Goal: Find specific page/section: Find specific page/section

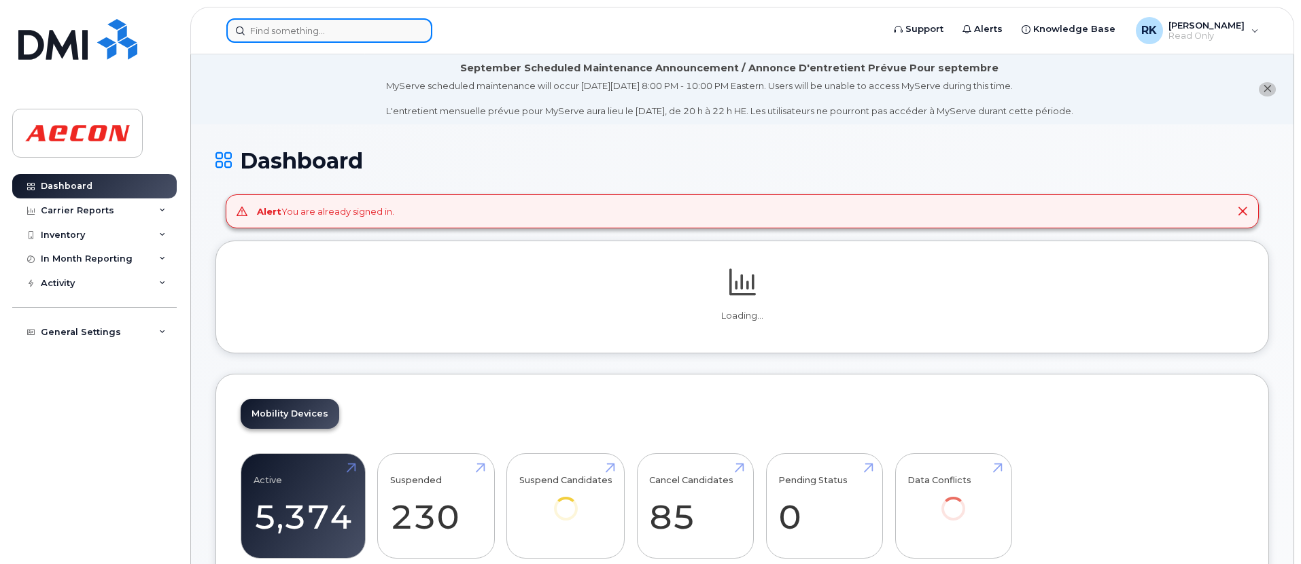
click at [278, 33] on input at bounding box center [329, 30] width 206 height 24
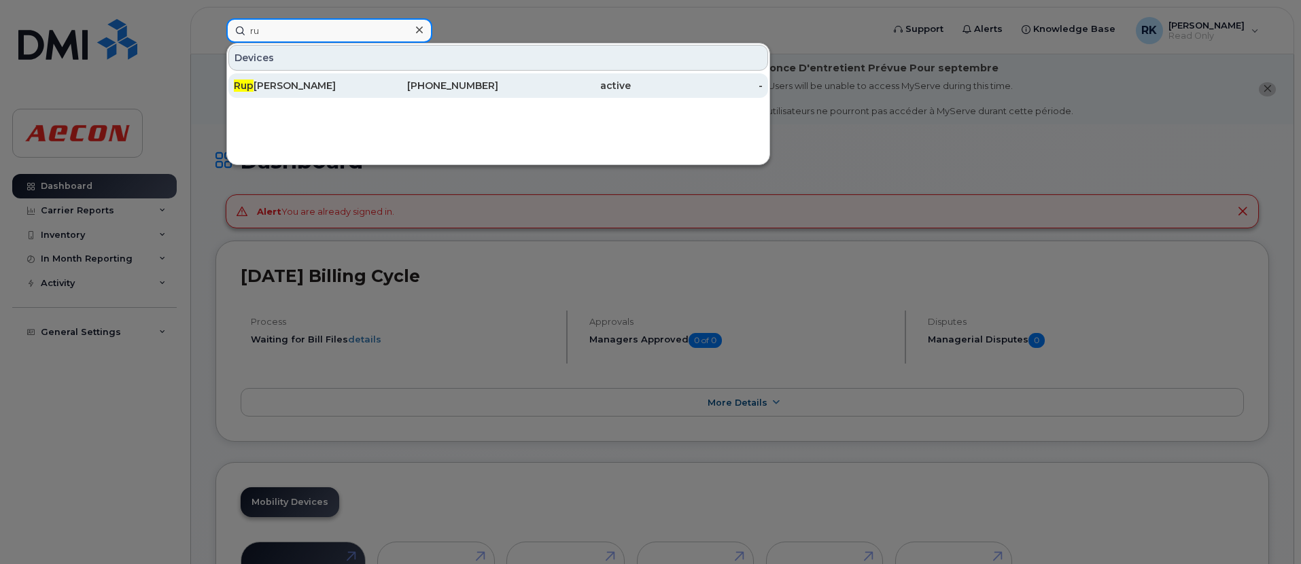
type input "r"
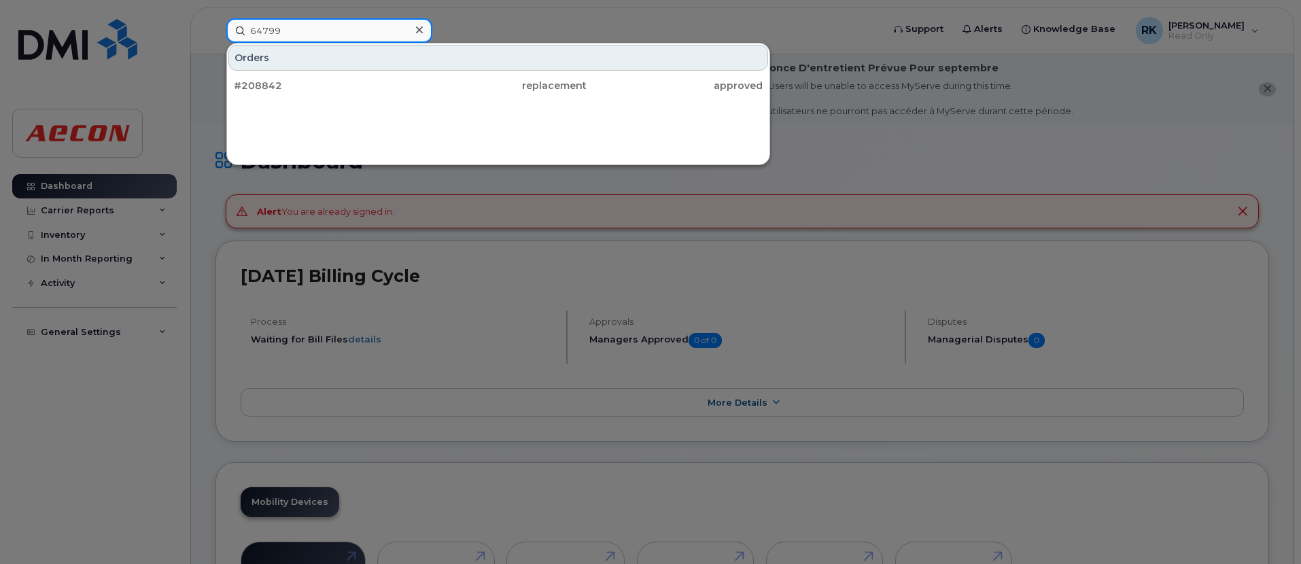
type input "6479"
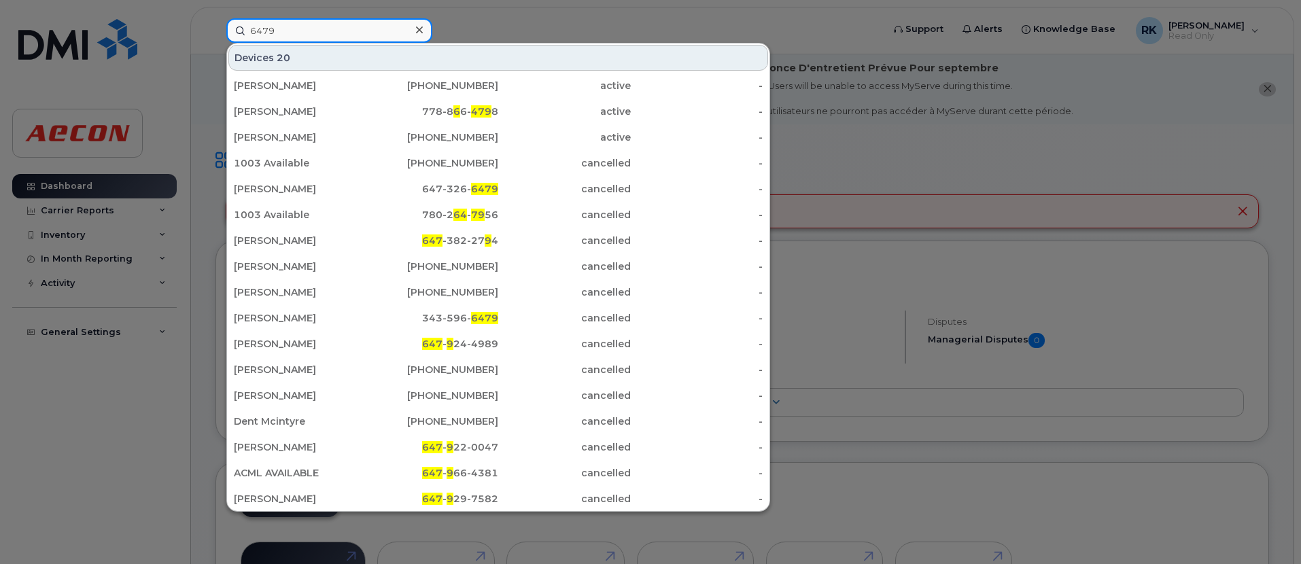
drag, startPoint x: 215, startPoint y: 37, endPoint x: 124, endPoint y: 35, distance: 91.1
click at [216, 35] on div "6479 Devices 20 [PERSON_NAME] [PHONE_NUMBER] active - [PERSON_NAME] 778-8 6 6- …" at bounding box center [550, 30] width 669 height 24
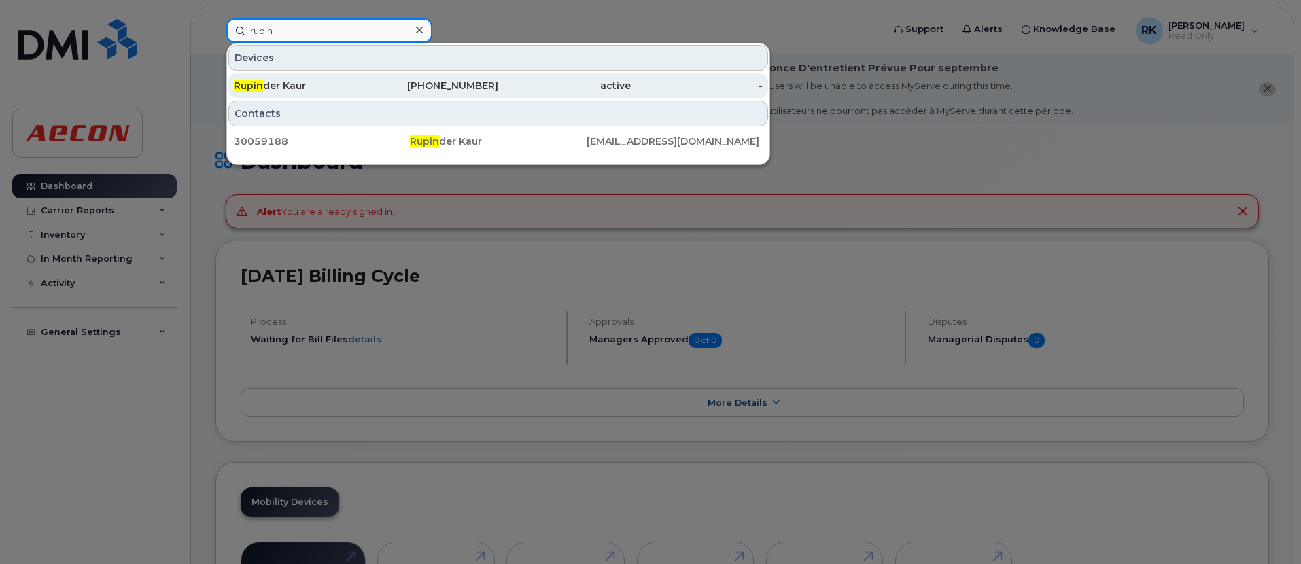
type input "rupin"
click at [311, 82] on div "Rupin der Kaur" at bounding box center [300, 86] width 133 height 14
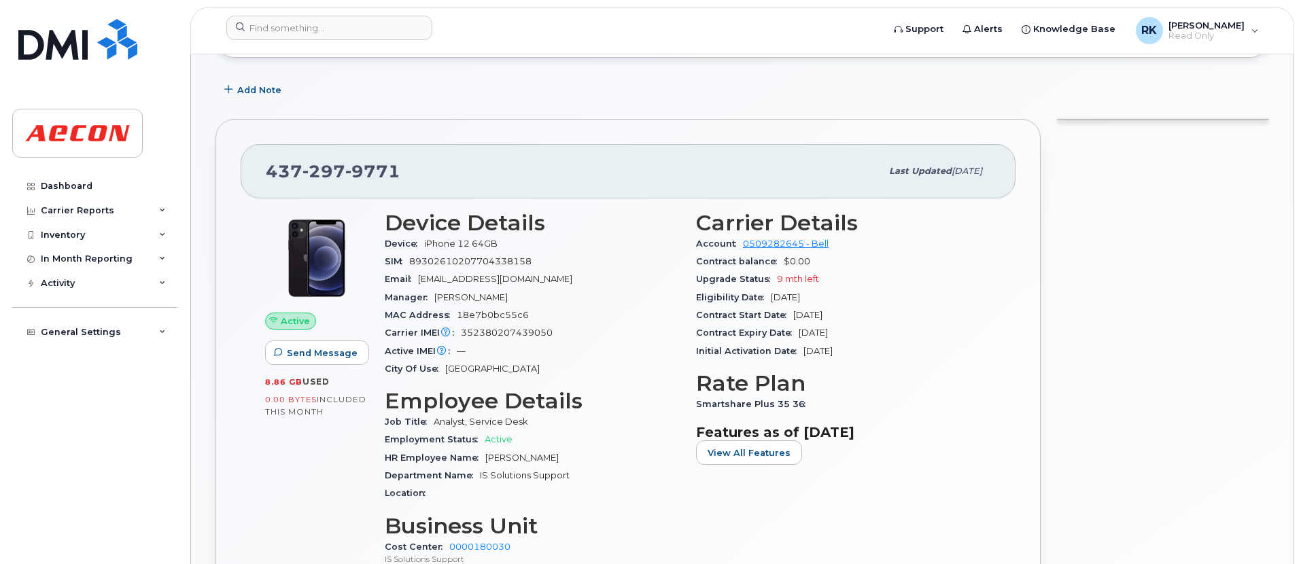
scroll to position [272, 0]
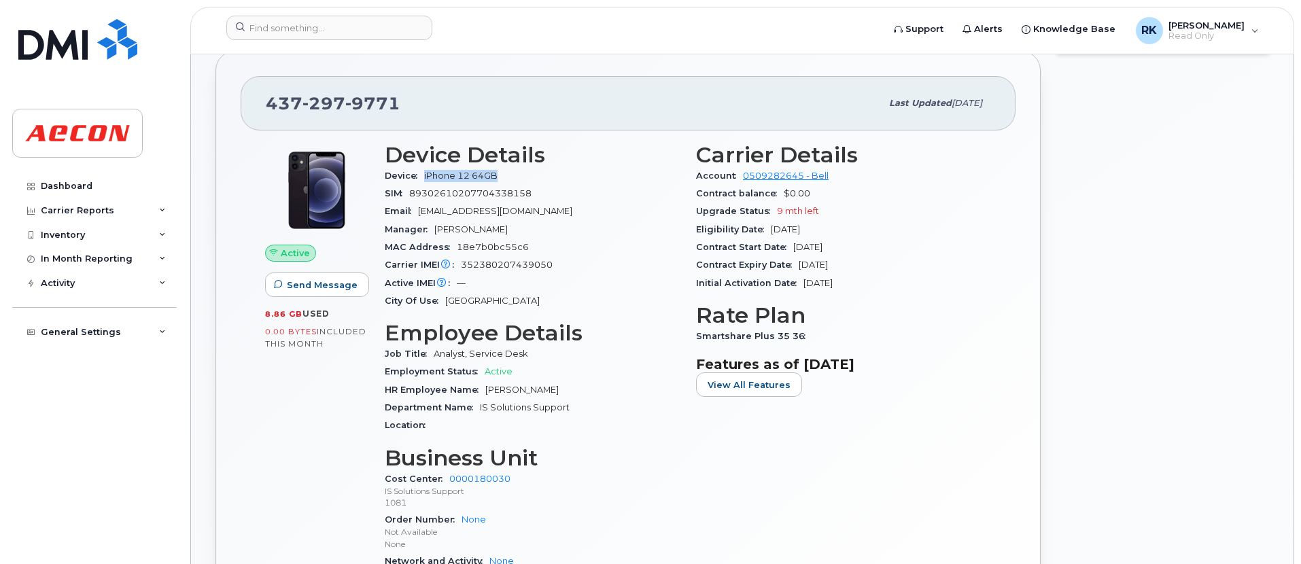
drag, startPoint x: 420, startPoint y: 175, endPoint x: 519, endPoint y: 175, distance: 98.6
click at [519, 175] on div "Device iPhone 12 64GB" at bounding box center [532, 176] width 295 height 18
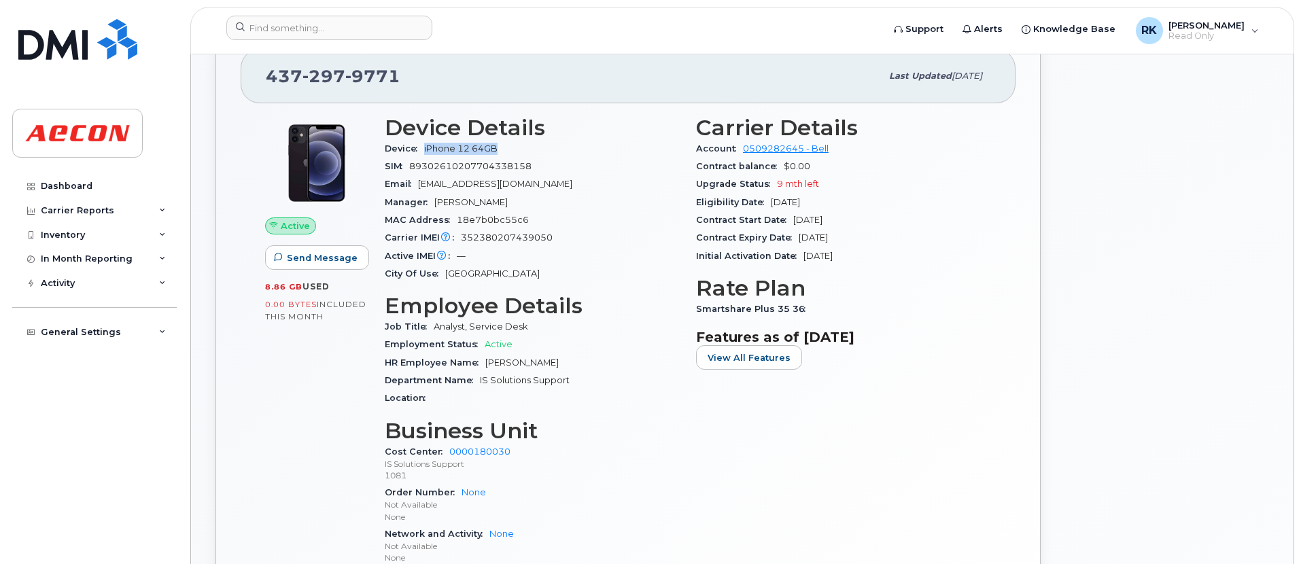
scroll to position [340, 0]
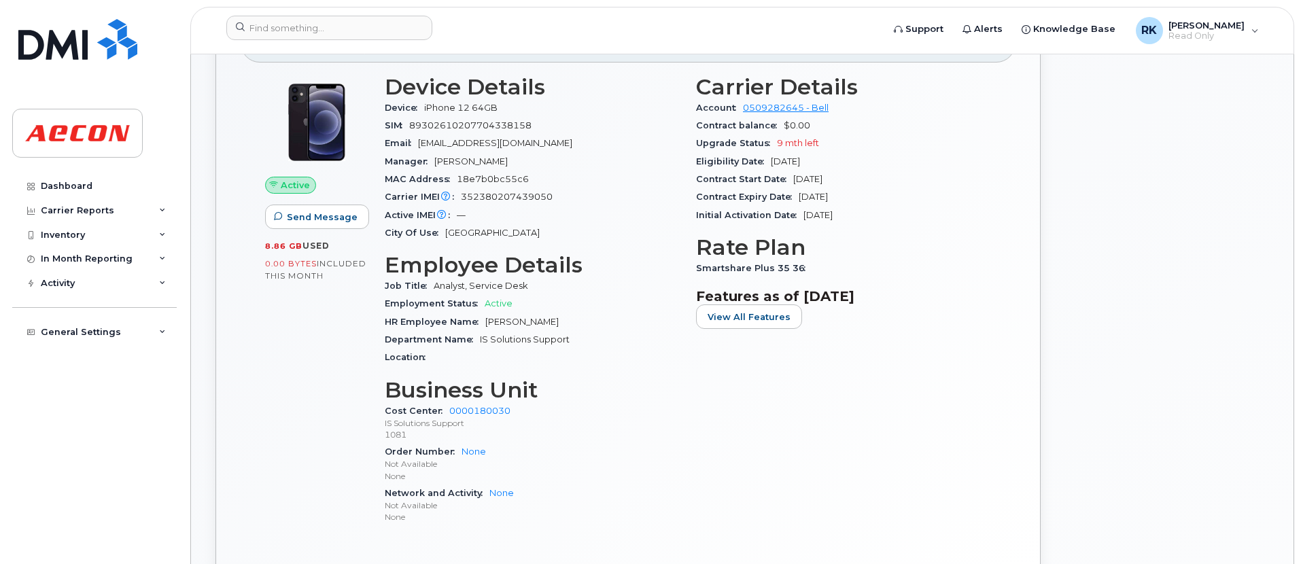
click at [653, 179] on div "MAC Address 18e7b0bc55c6" at bounding box center [532, 180] width 295 height 18
drag, startPoint x: 834, startPoint y: 136, endPoint x: 674, endPoint y: 145, distance: 160.7
click at [695, 145] on div "Carrier Details Account 0509282645 - Bell Contract balance $0.00 Upgrade Status…" at bounding box center [843, 306] width 311 height 478
drag, startPoint x: 523, startPoint y: 163, endPoint x: 362, endPoint y: 163, distance: 161.1
click at [362, 163] on div "Active Send Message 8.86 GB  used 0.00 Bytes  included this month Device Detail…" at bounding box center [628, 306] width 742 height 478
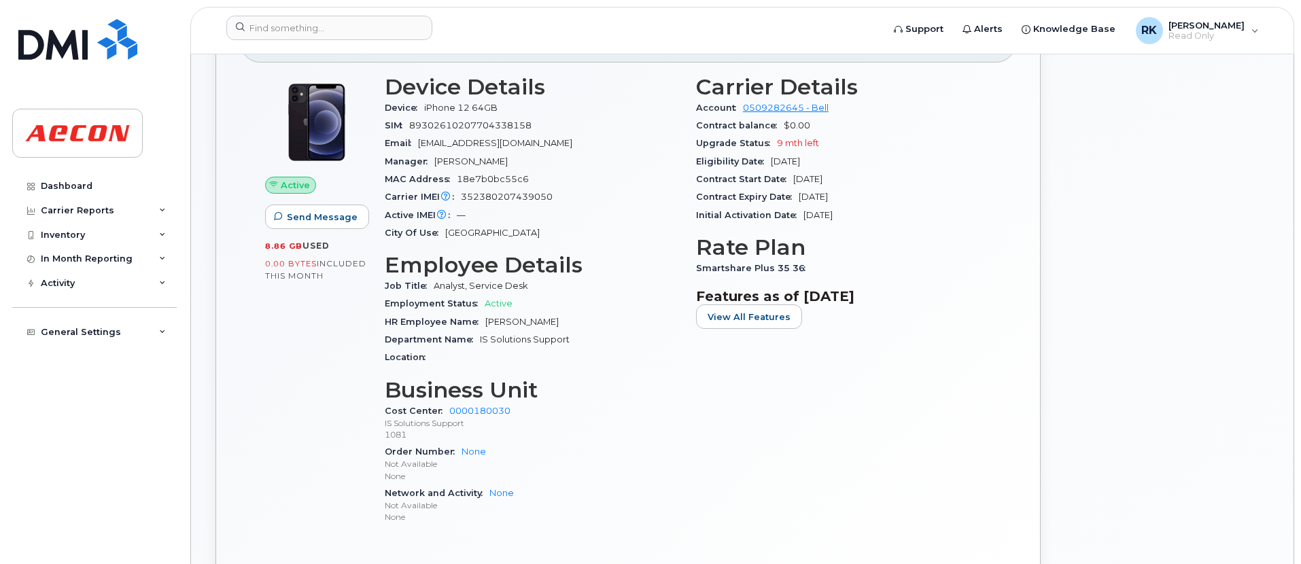
click at [595, 390] on h3 "Business Unit" at bounding box center [532, 390] width 295 height 24
drag, startPoint x: 556, startPoint y: 196, endPoint x: 459, endPoint y: 198, distance: 97.2
click at [459, 198] on div "Carrier IMEI Carrier IMEI is reported during the last billing cycle or change o…" at bounding box center [532, 197] width 295 height 18
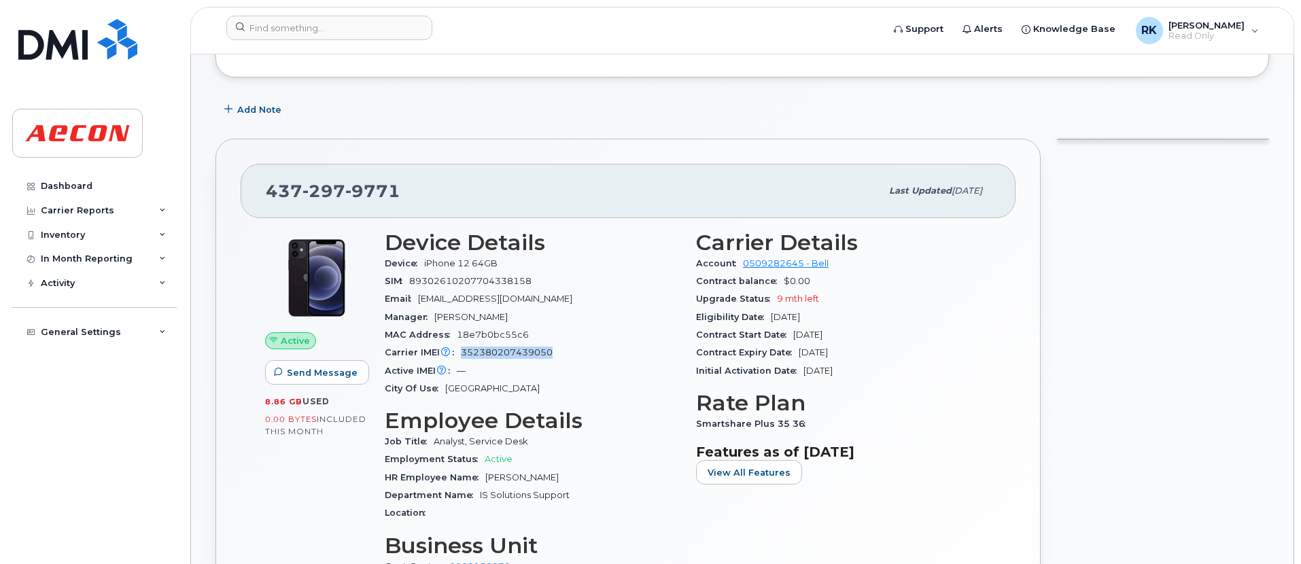
scroll to position [0, 0]
